Goal: Browse casually

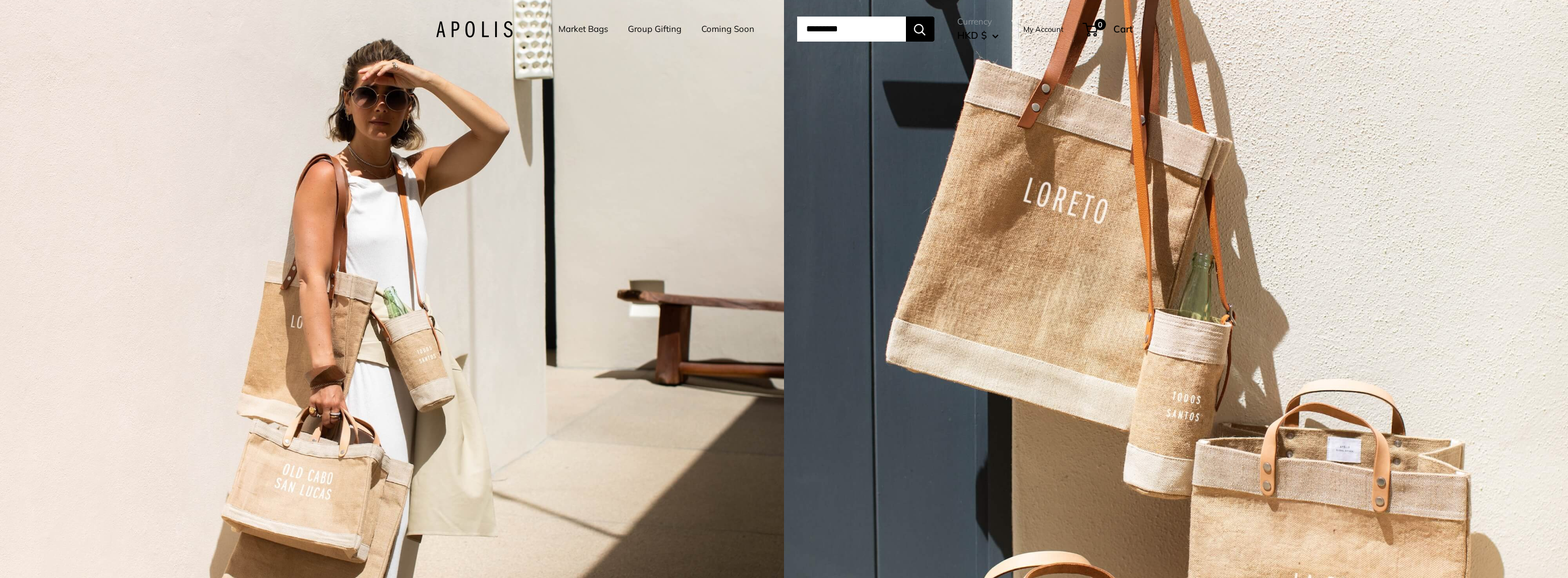
click at [768, 576] on div "2 / 5" at bounding box center [392, 289] width 784 height 578
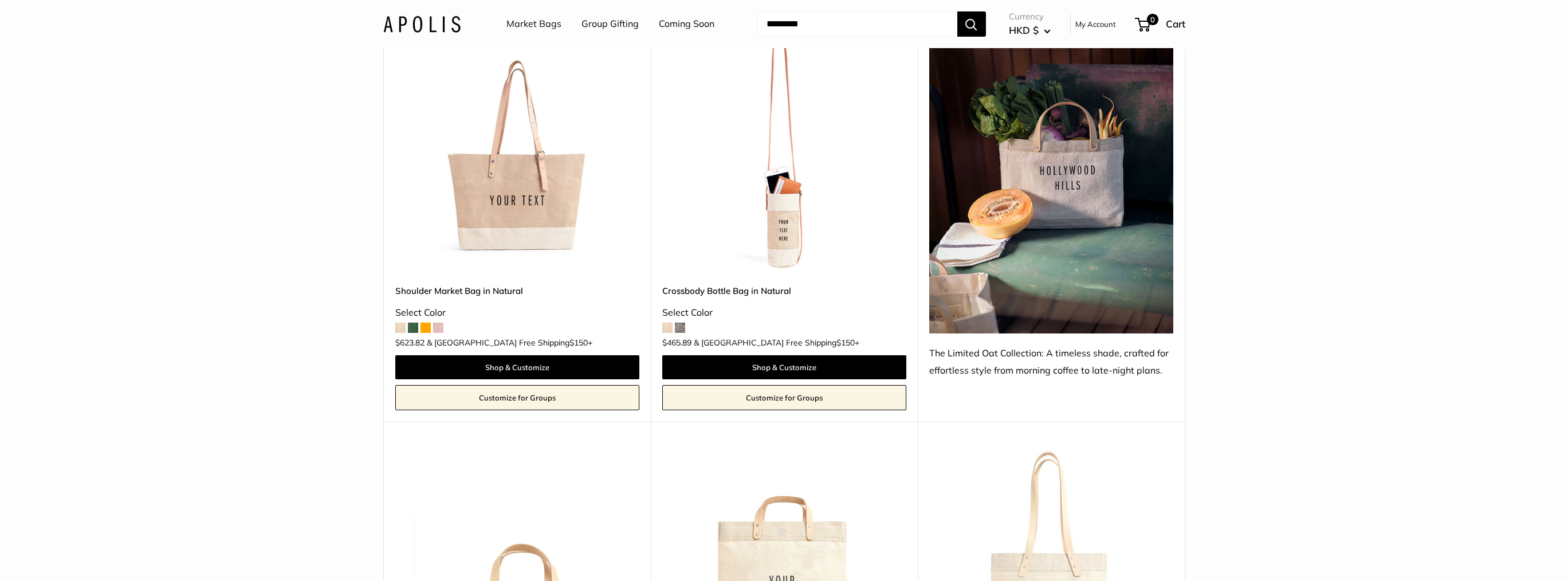
scroll to position [3075, 0]
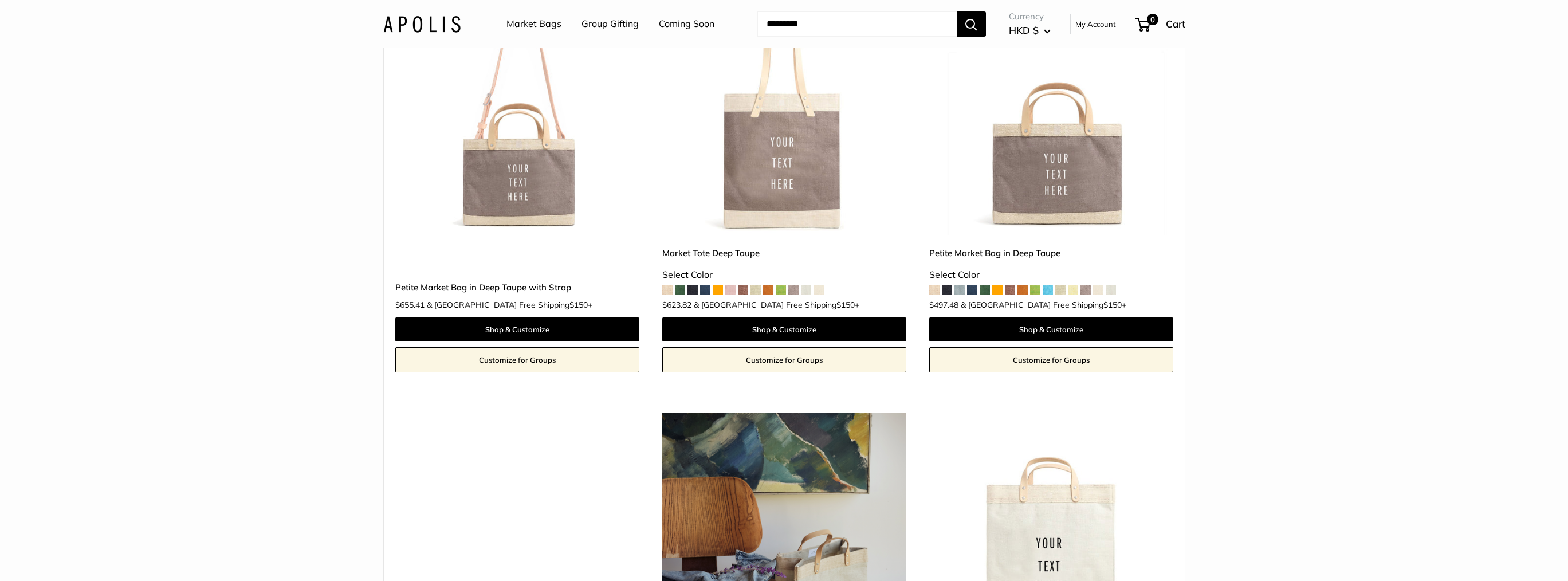
click at [1098, 288] on span at bounding box center [1098, 290] width 10 height 10
